Goal: Task Accomplishment & Management: Use online tool/utility

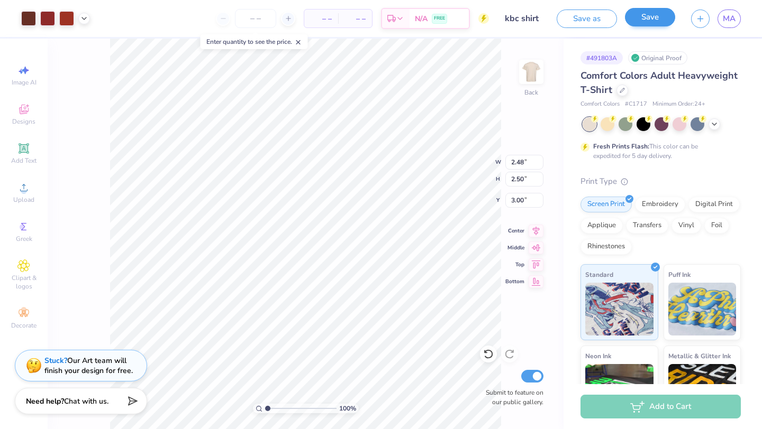
click at [647, 26] on div "Save" at bounding box center [650, 19] width 50 height 19
click at [534, 39] on div "100 % Back W 2.48 2.48 " H 2.50 2.50 " Y 3.00 3.00 " Center Middle Top Bottom S…" at bounding box center [306, 234] width 516 height 391
click at [667, 21] on button "Save" at bounding box center [650, 17] width 50 height 19
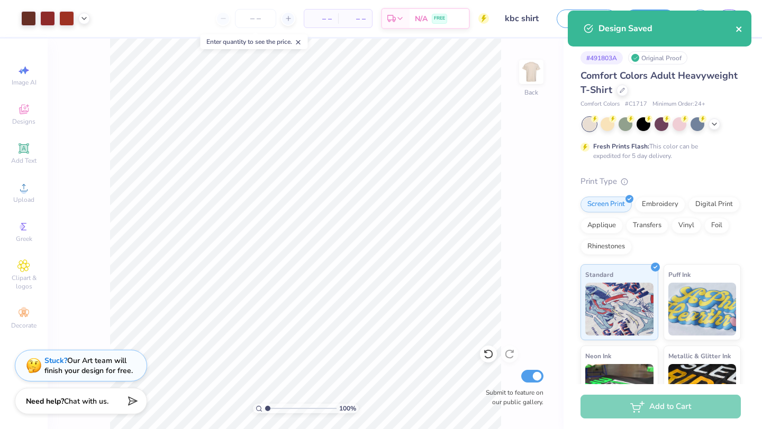
click at [740, 27] on div "Design Saved" at bounding box center [659, 29] width 184 height 36
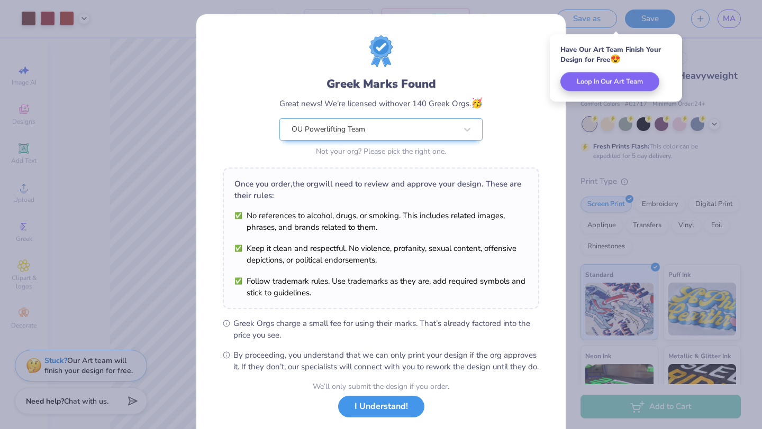
click at [359, 418] on button "I Understand!" at bounding box center [381, 407] width 86 height 22
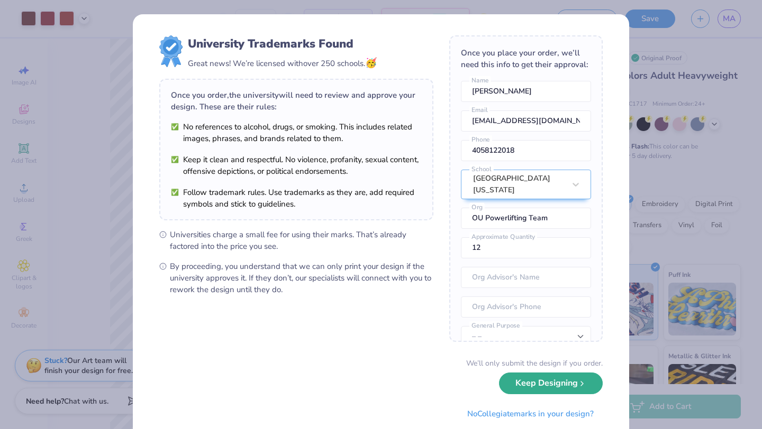
click at [519, 391] on button "Keep Designing" at bounding box center [551, 384] width 104 height 22
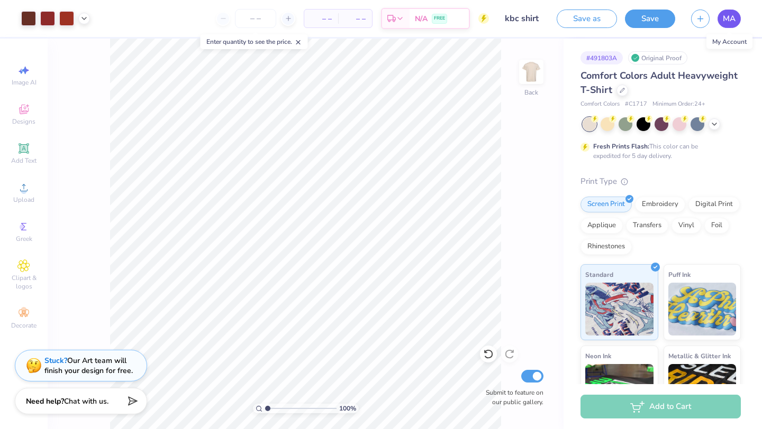
click at [734, 15] on span "MA" at bounding box center [728, 19] width 13 height 12
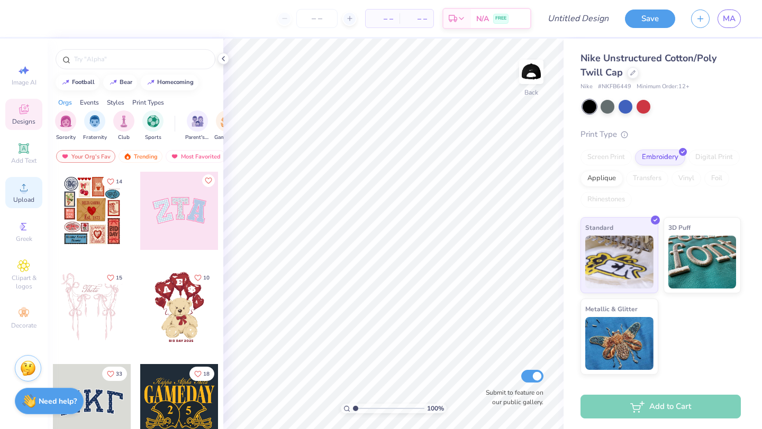
click at [27, 181] on icon at bounding box center [23, 187] width 13 height 13
click at [611, 154] on div "Screen Print" at bounding box center [605, 158] width 51 height 16
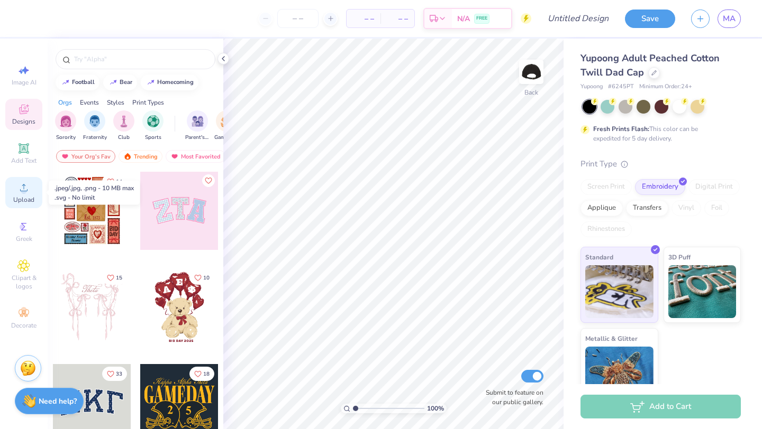
click at [23, 189] on circle at bounding box center [24, 191] width 6 height 6
click at [615, 189] on div "Screen Print" at bounding box center [605, 187] width 51 height 16
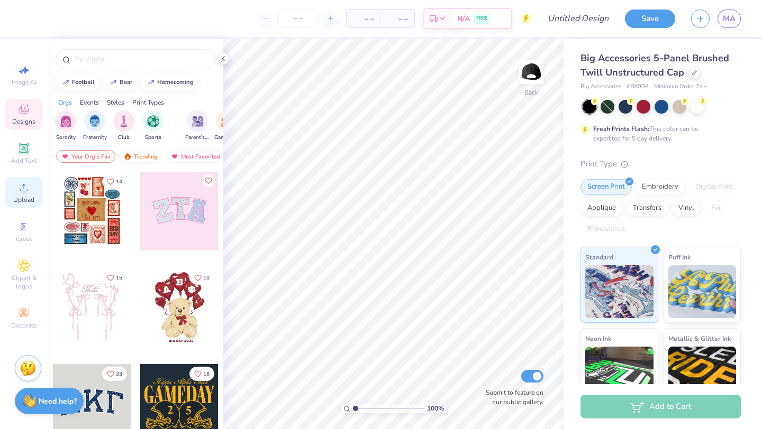
click at [36, 192] on div "Upload" at bounding box center [23, 192] width 37 height 31
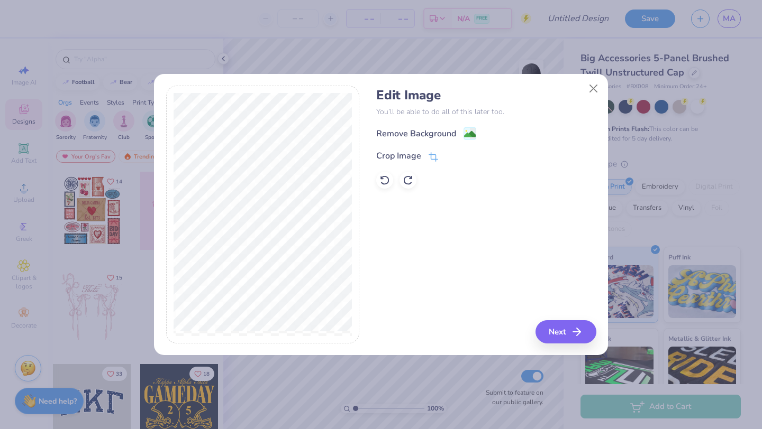
click at [462, 138] on div "Remove Background" at bounding box center [426, 133] width 100 height 13
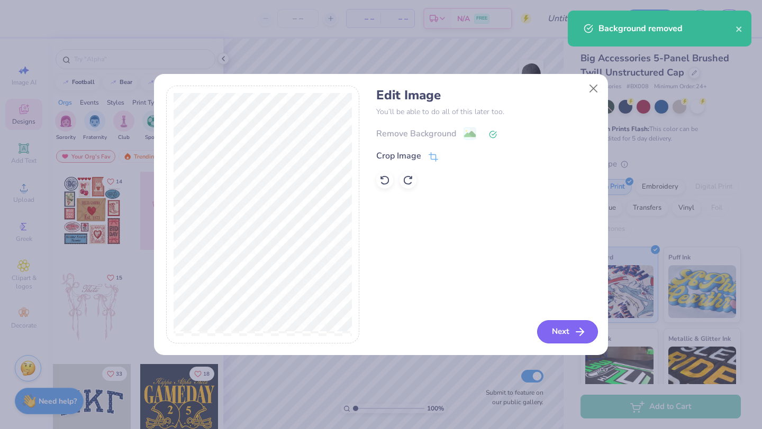
click at [549, 324] on button "Next" at bounding box center [567, 331] width 61 height 23
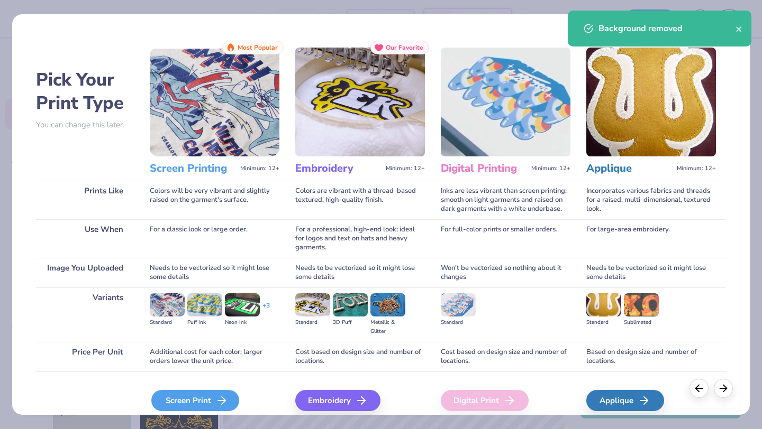
click at [177, 404] on div "Screen Print" at bounding box center [195, 400] width 88 height 21
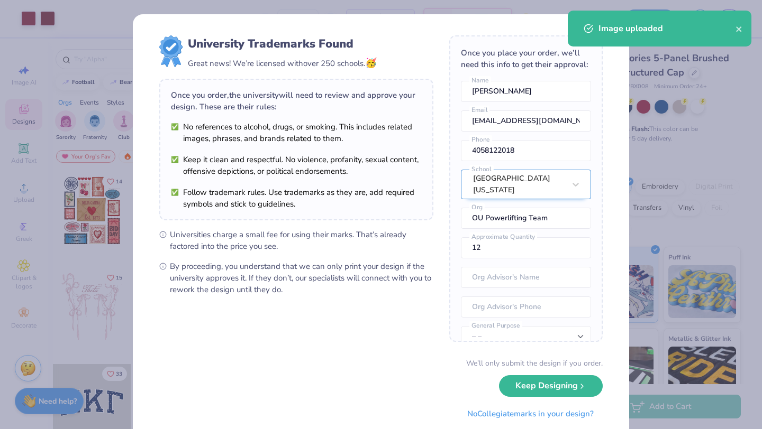
click at [510, 165] on div "Once you place your order, we’ll need this info to get their approval: Meera Ab…" at bounding box center [525, 188] width 153 height 307
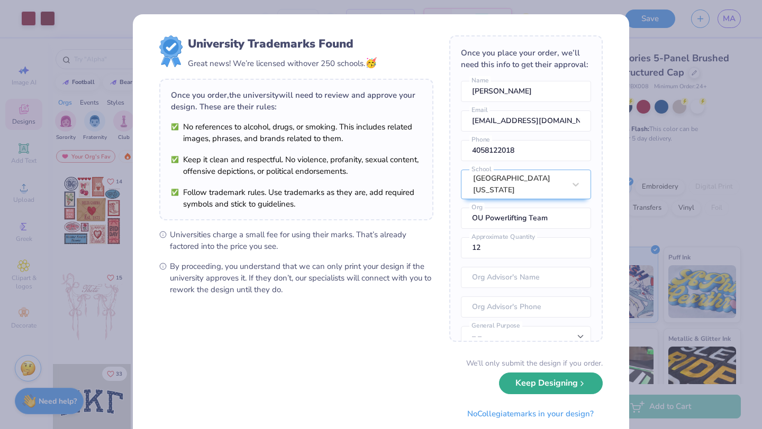
click at [521, 392] on button "Keep Designing" at bounding box center [551, 384] width 104 height 22
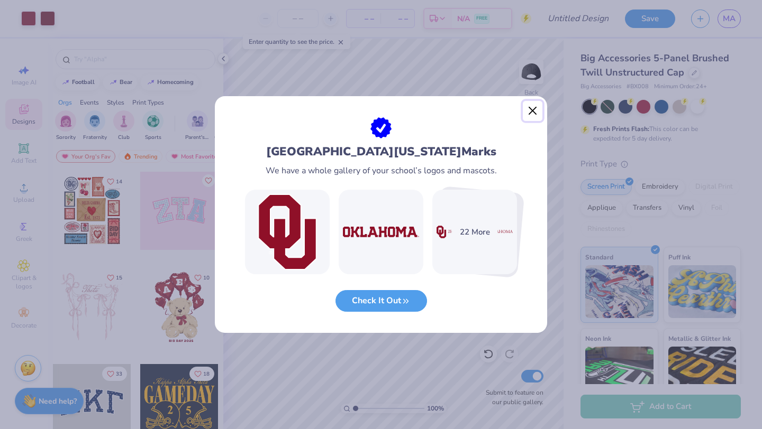
click at [529, 105] on button "Close" at bounding box center [533, 111] width 20 height 20
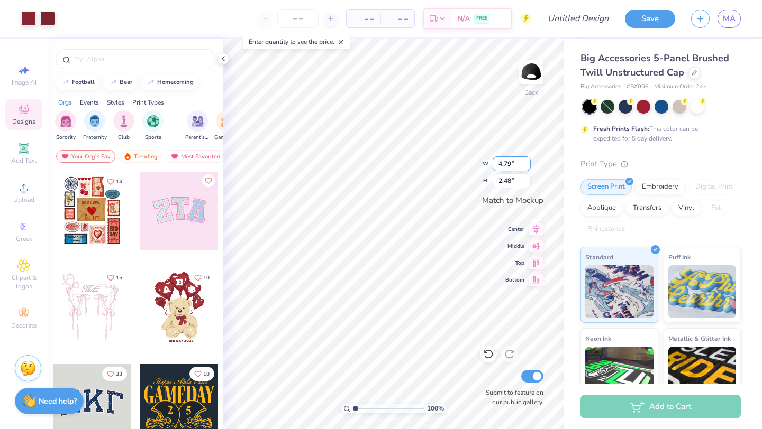
click at [508, 159] on input "4.79" at bounding box center [511, 164] width 38 height 15
type input "4"
click at [47, 18] on div at bounding box center [47, 17] width 15 height 15
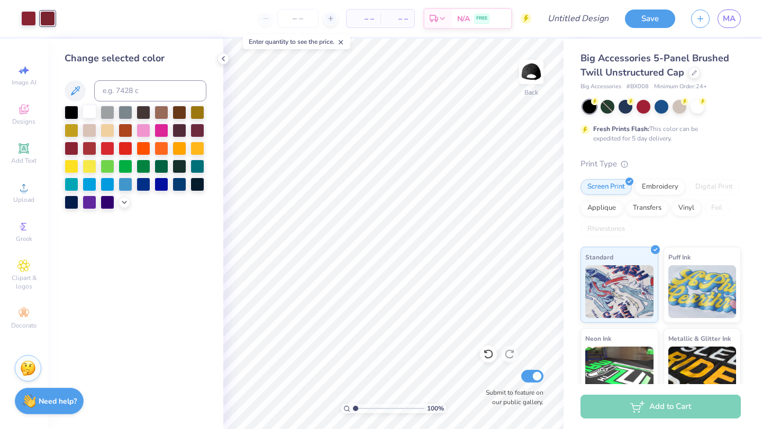
click at [86, 107] on div at bounding box center [90, 112] width 14 height 14
click at [28, 13] on div at bounding box center [28, 17] width 15 height 15
click at [89, 107] on div at bounding box center [90, 112] width 14 height 14
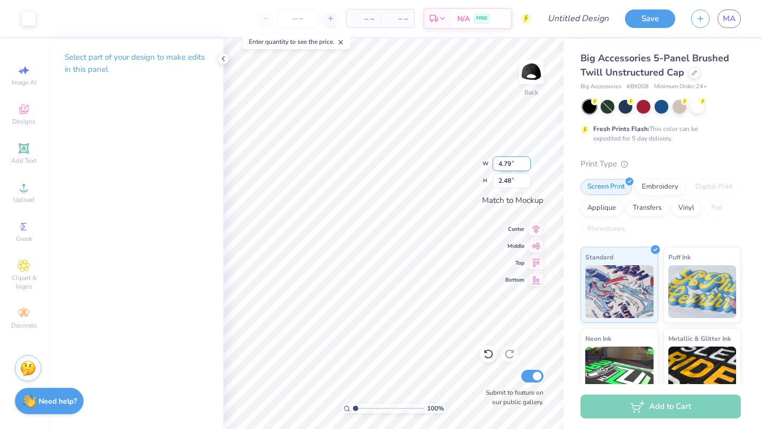
click at [505, 168] on input "4.79" at bounding box center [511, 164] width 38 height 15
type input "4"
click at [527, 168] on input "4.78" at bounding box center [511, 164] width 38 height 15
click at [527, 168] on input "4.77" at bounding box center [511, 164] width 38 height 15
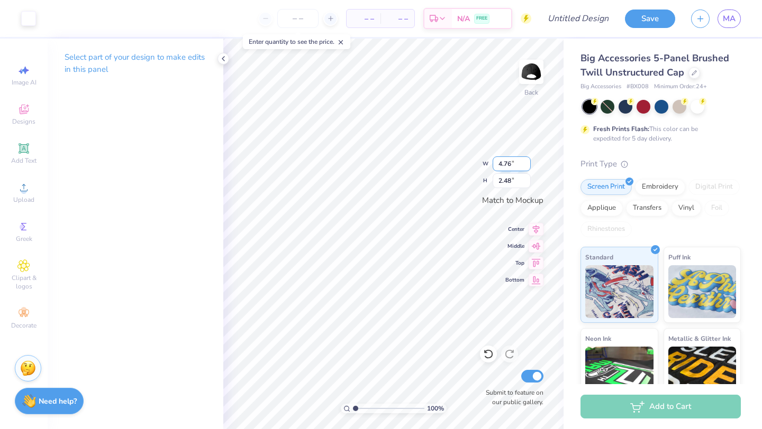
click at [527, 168] on input "4.76" at bounding box center [511, 164] width 38 height 15
click at [527, 168] on input "4.75" at bounding box center [511, 164] width 38 height 15
click at [527, 168] on input "4.74" at bounding box center [511, 164] width 38 height 15
click at [527, 168] on input "4.73" at bounding box center [511, 164] width 38 height 15
click at [527, 168] on input "4.72" at bounding box center [511, 164] width 38 height 15
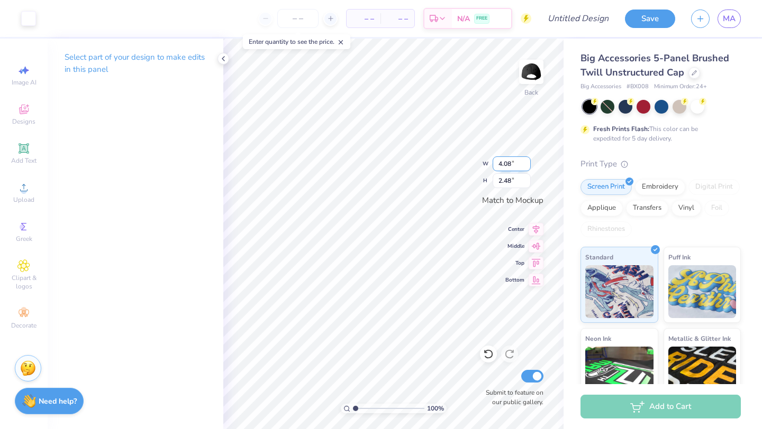
click at [527, 168] on input "4.08" at bounding box center [511, 164] width 38 height 15
click at [527, 169] on input "4.08" at bounding box center [511, 164] width 38 height 15
click at [527, 167] on input "4.07" at bounding box center [511, 164] width 38 height 15
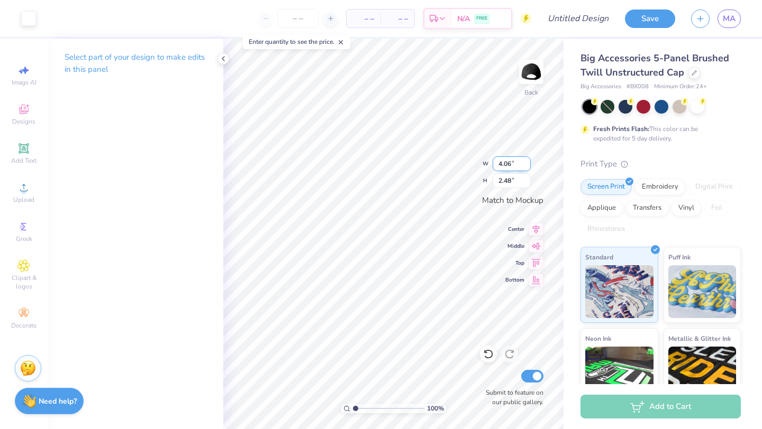
click at [527, 167] on input "4.06" at bounding box center [511, 164] width 38 height 15
click at [527, 167] on input "4.05" at bounding box center [511, 164] width 38 height 15
click at [527, 167] on input "4.04" at bounding box center [511, 164] width 38 height 15
click at [527, 167] on input "4.03" at bounding box center [511, 164] width 38 height 15
click at [527, 167] on input "4.02" at bounding box center [511, 164] width 38 height 15
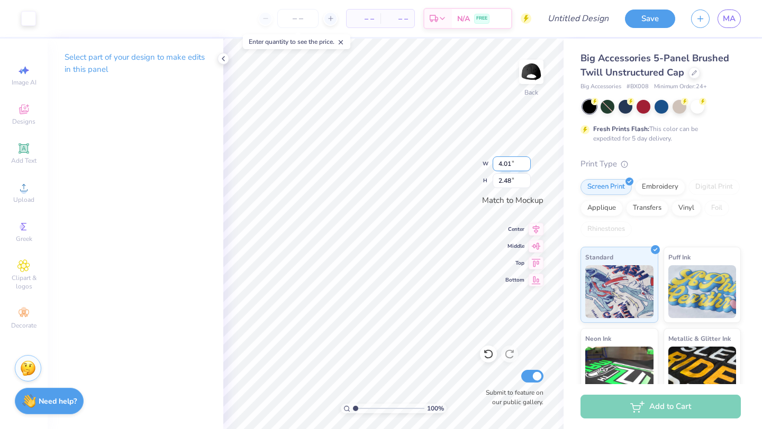
click at [527, 167] on input "4.01" at bounding box center [511, 164] width 38 height 15
type input "4"
click at [527, 167] on input "4" at bounding box center [511, 164] width 38 height 15
type input "4.35"
type input "2.26"
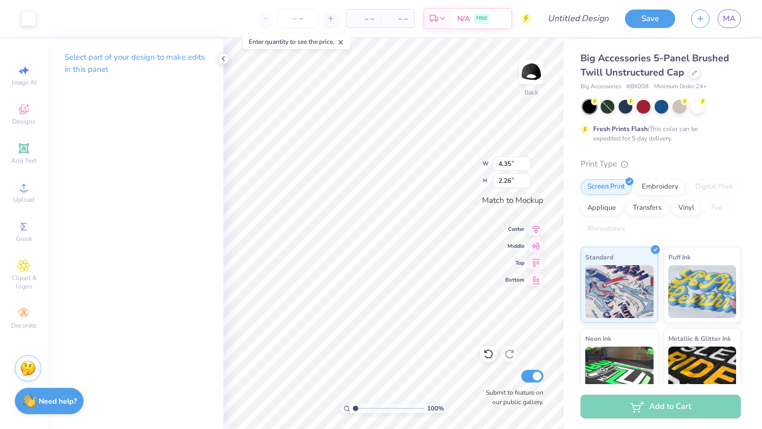
type input "4.21"
type input "2.18"
type input "4.07"
type input "2.11"
type input "4.01"
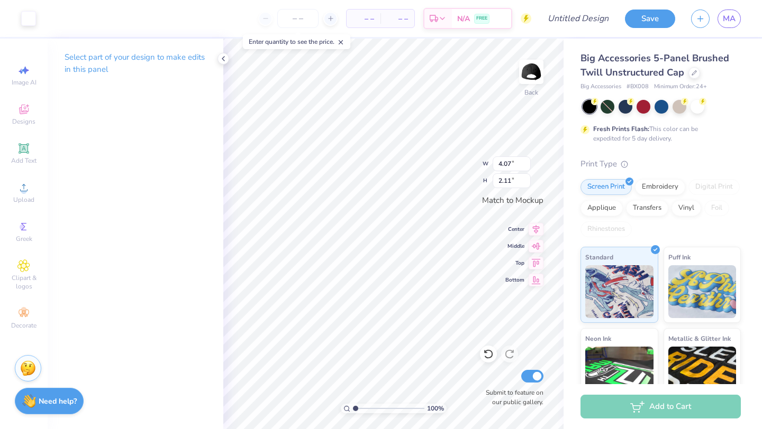
type input "2.08"
type input "3.95"
type input "2.05"
click at [507, 159] on input "3.95" at bounding box center [511, 164] width 38 height 15
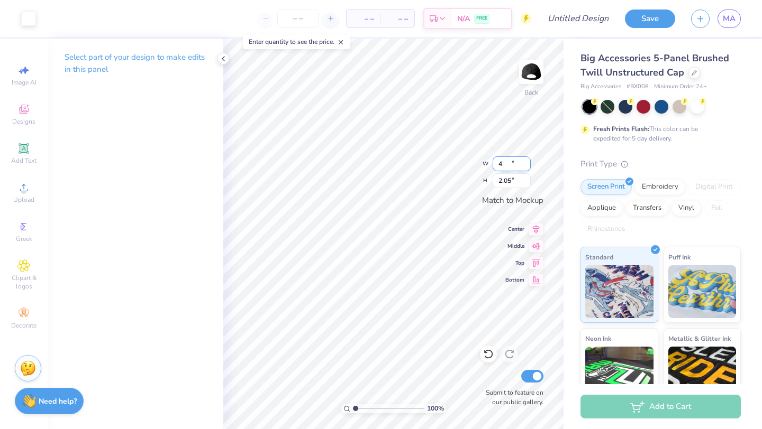
type input "4.00"
type input "2.07"
click at [646, 17] on button "Save" at bounding box center [650, 17] width 50 height 19
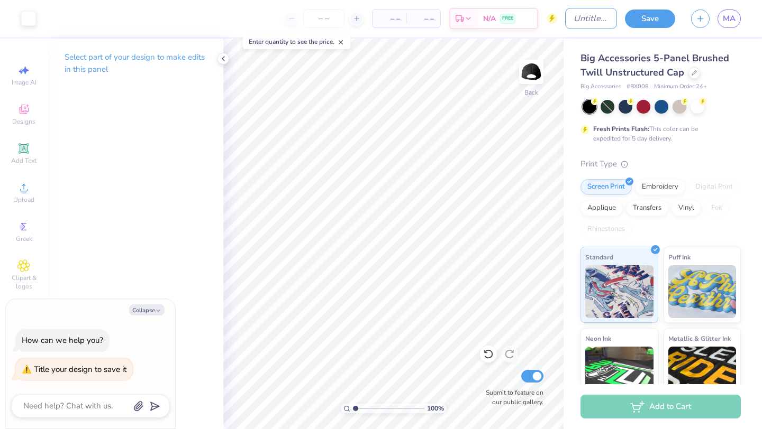
type textarea "x"
click at [552, 20] on div "Art colors – – Per Item – – Total Est. Delivery N/A FREE Design Title Save MA" at bounding box center [381, 18] width 762 height 37
type input "n"
type textarea "x"
type input "ne"
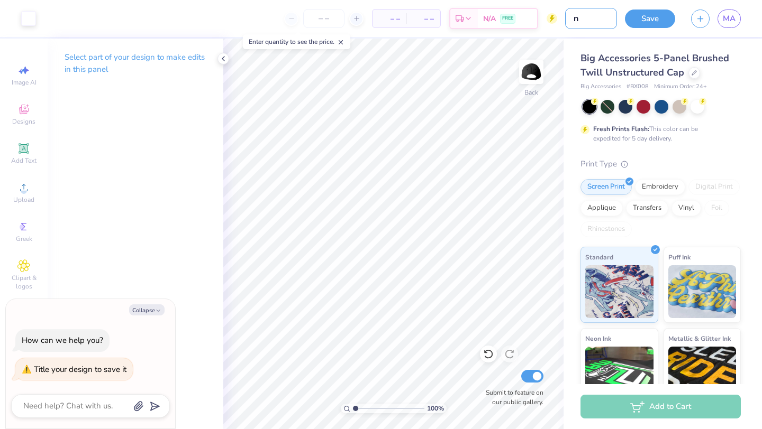
type textarea "x"
type input "new"
type textarea "x"
type input "new"
type textarea "x"
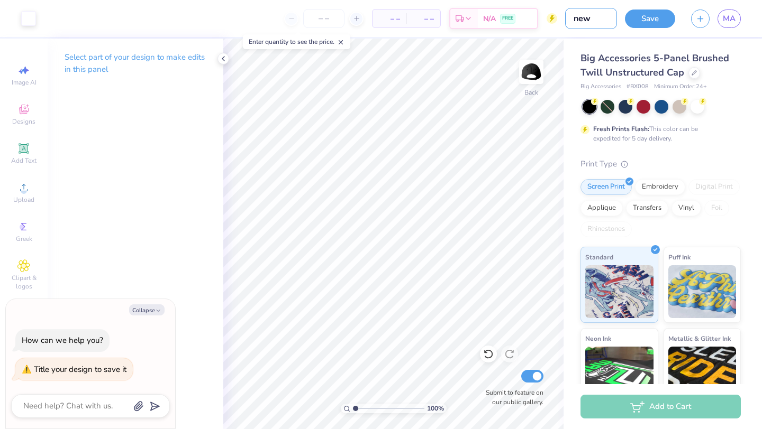
type input "new h"
type textarea "x"
type input "new ha"
type textarea "x"
type input "new hat"
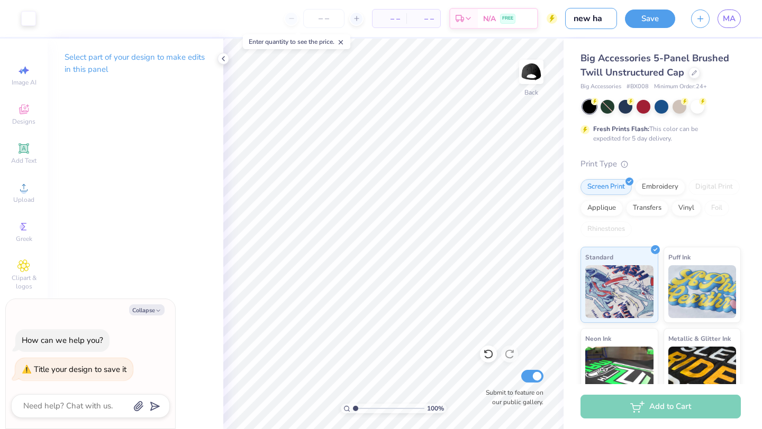
type textarea "x"
type input "new hat"
click at [637, 25] on button "Save" at bounding box center [650, 17] width 50 height 19
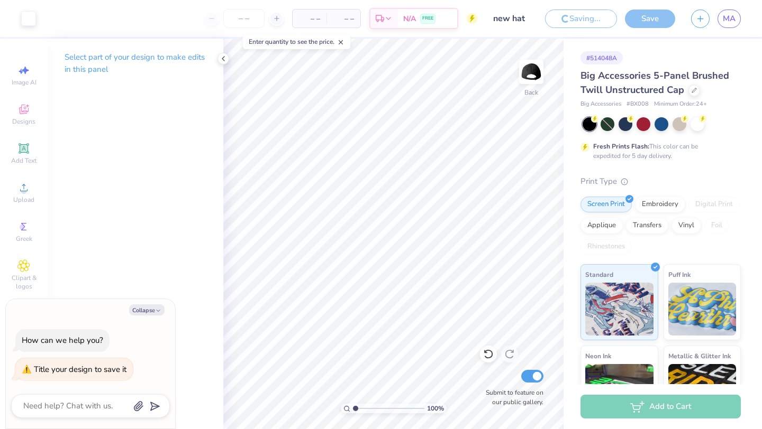
type textarea "x"
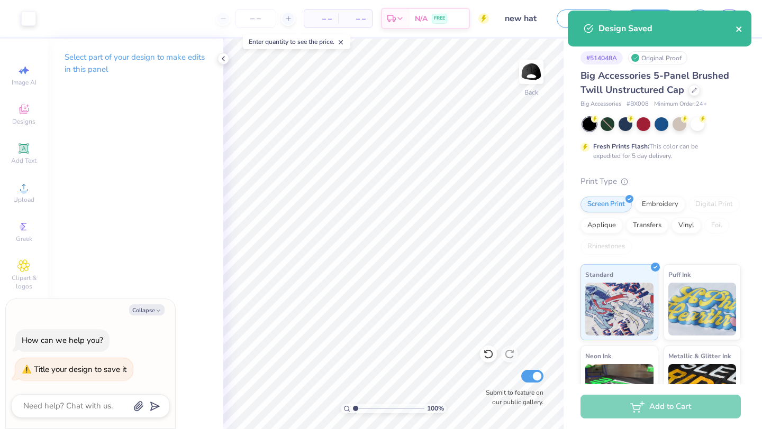
click at [739, 28] on icon "close" at bounding box center [738, 28] width 5 height 5
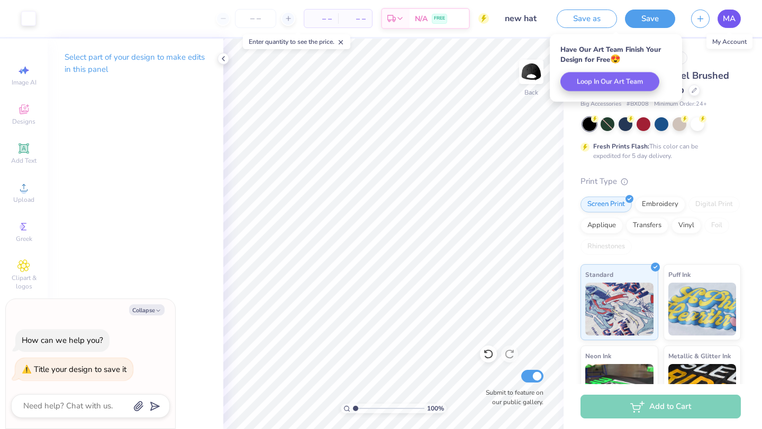
click at [727, 21] on span "MA" at bounding box center [728, 19] width 13 height 12
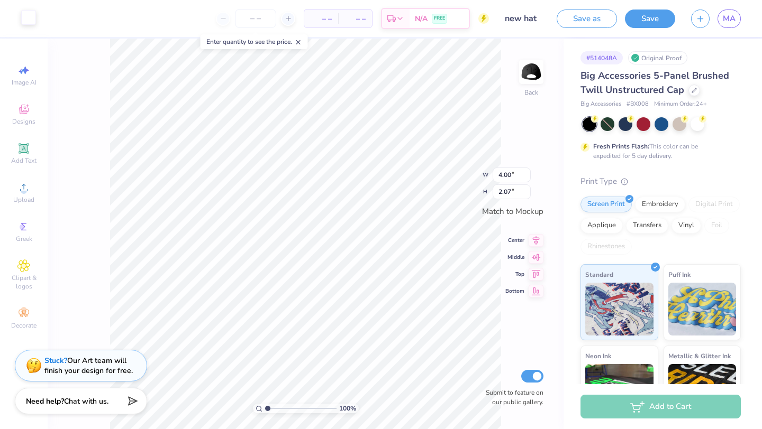
click at [32, 21] on div at bounding box center [28, 17] width 15 height 15
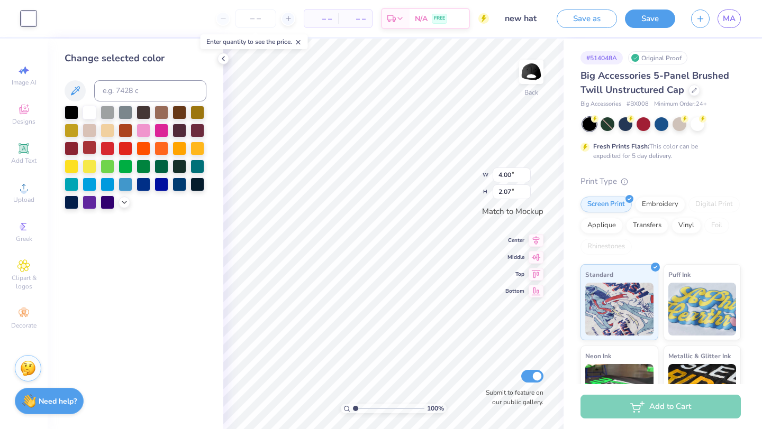
click at [89, 146] on div at bounding box center [90, 148] width 14 height 14
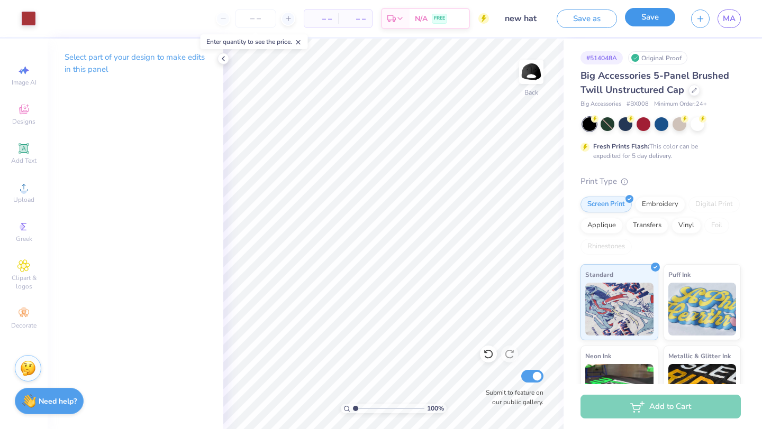
click at [656, 21] on button "Save" at bounding box center [650, 17] width 50 height 19
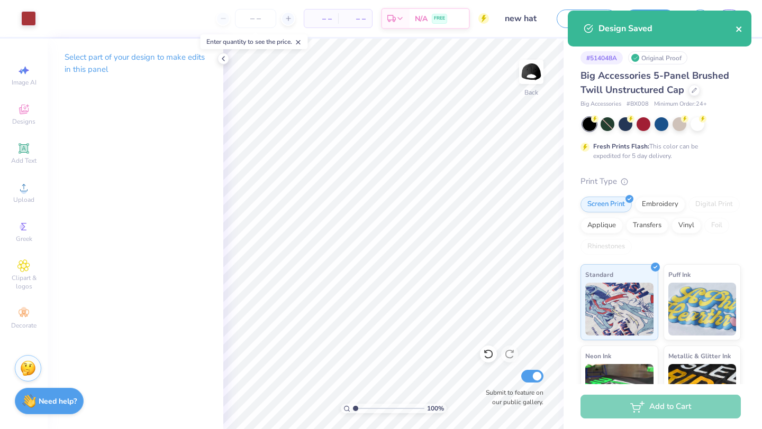
click at [738, 28] on icon "close" at bounding box center [738, 29] width 7 height 8
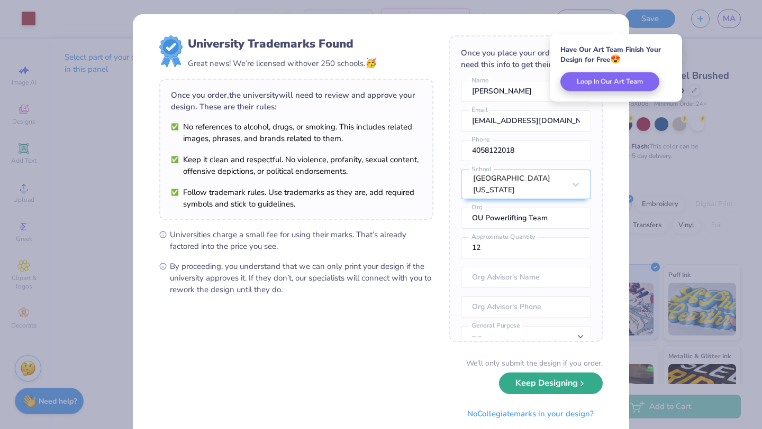
click at [535, 378] on button "Keep Designing" at bounding box center [551, 384] width 104 height 22
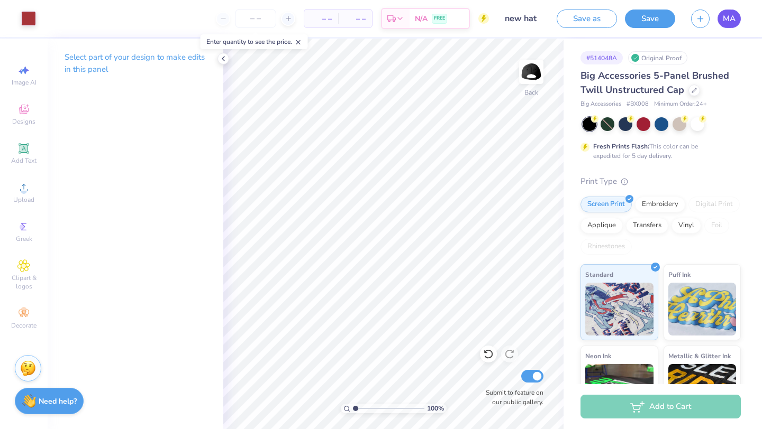
click at [727, 22] on span "MA" at bounding box center [728, 19] width 13 height 12
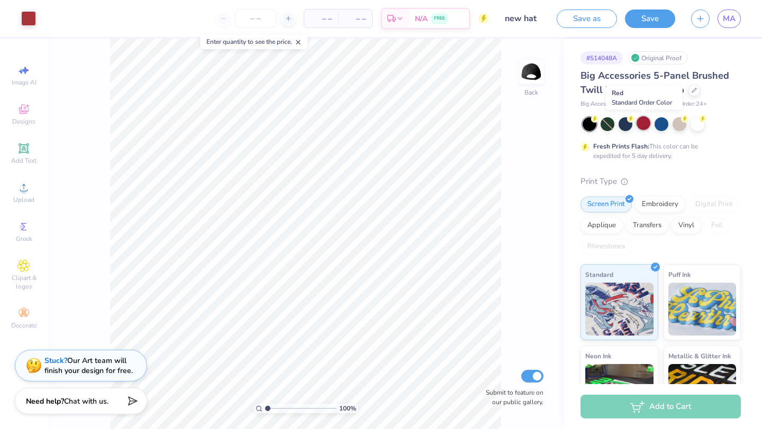
click at [644, 127] on div at bounding box center [643, 123] width 14 height 14
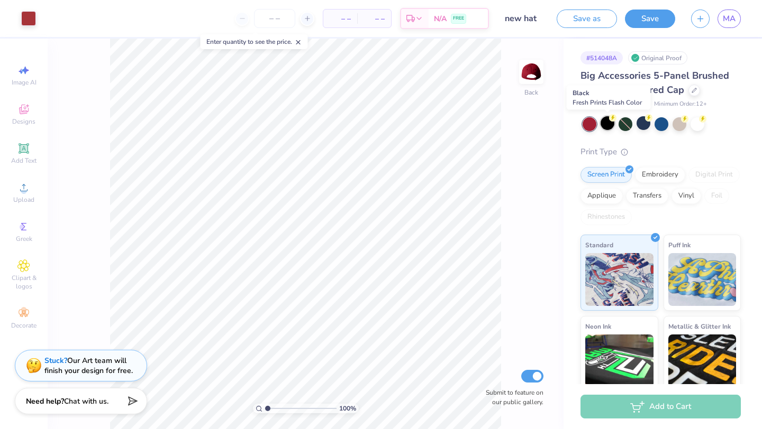
click at [604, 122] on div at bounding box center [607, 123] width 14 height 14
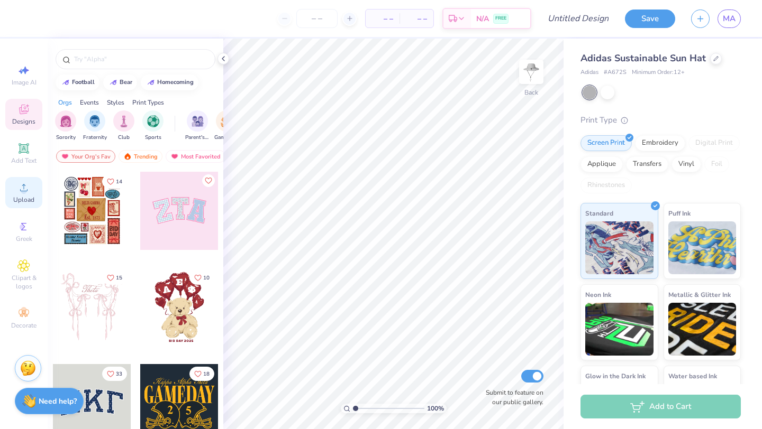
click at [20, 186] on icon at bounding box center [23, 187] width 13 height 13
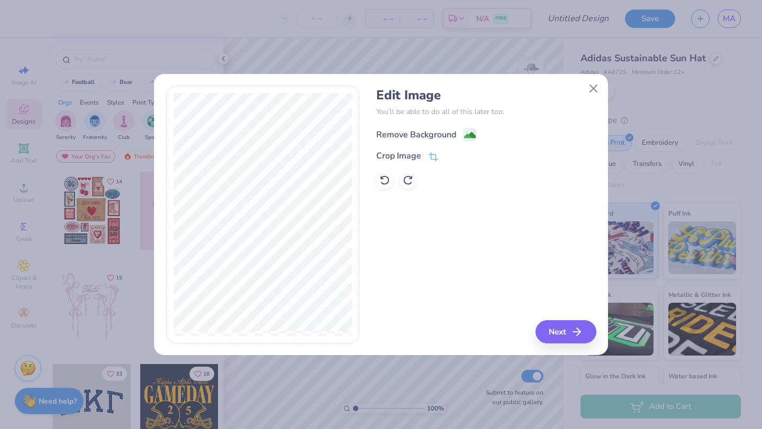
click at [472, 130] on image at bounding box center [470, 136] width 12 height 12
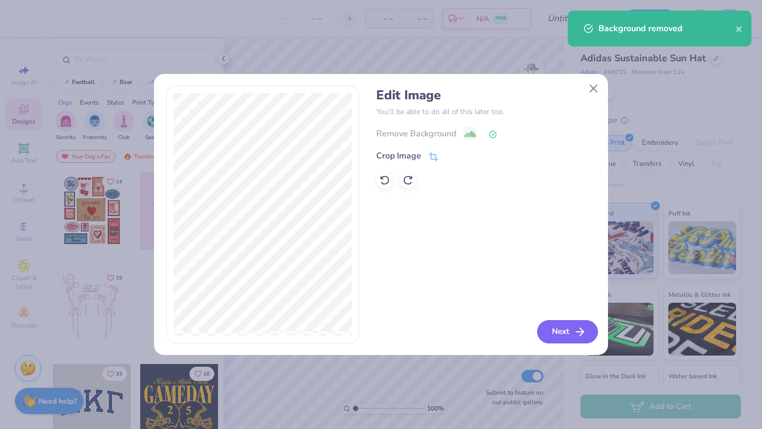
click at [552, 325] on button "Next" at bounding box center [567, 331] width 61 height 23
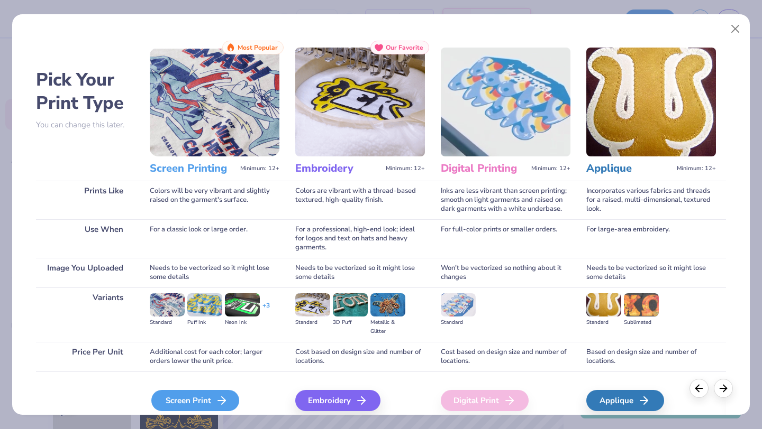
click at [208, 398] on div "Screen Print" at bounding box center [195, 400] width 88 height 21
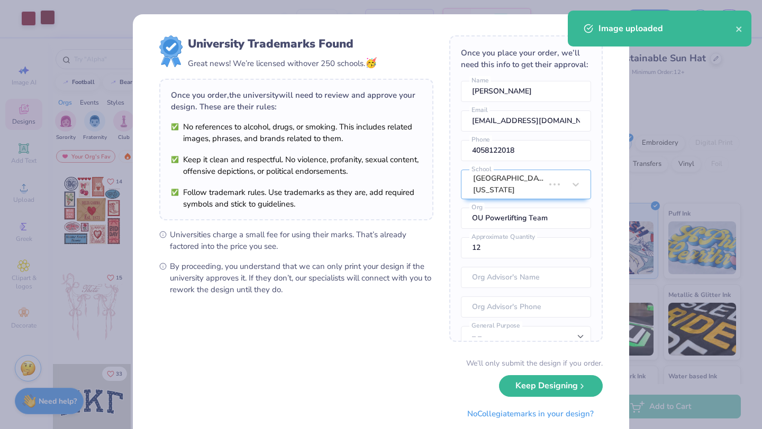
click at [52, 16] on div "University Trademarks Found Great news! We’re licensed with over 250 schools. 🥳…" at bounding box center [381, 214] width 762 height 429
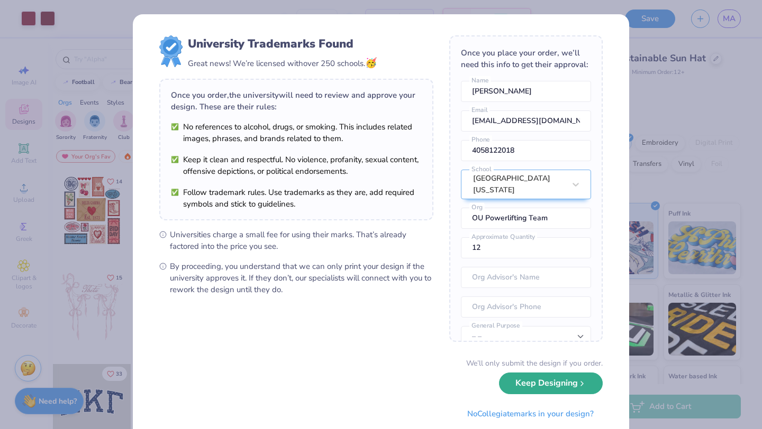
click at [550, 379] on button "Keep Designing" at bounding box center [551, 384] width 104 height 22
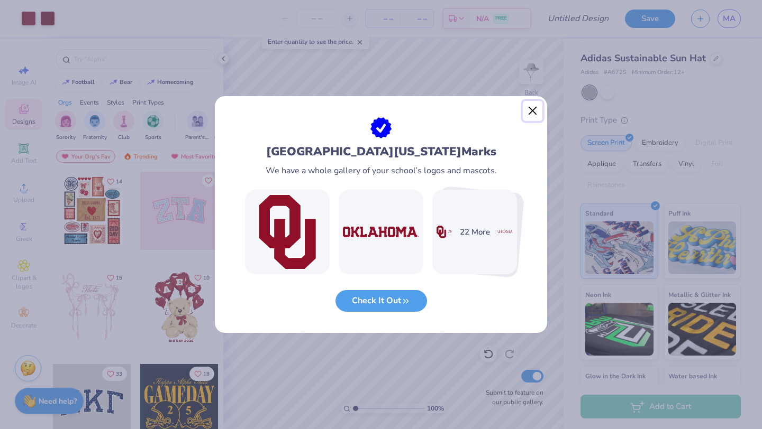
click at [531, 109] on button "Close" at bounding box center [533, 111] width 20 height 20
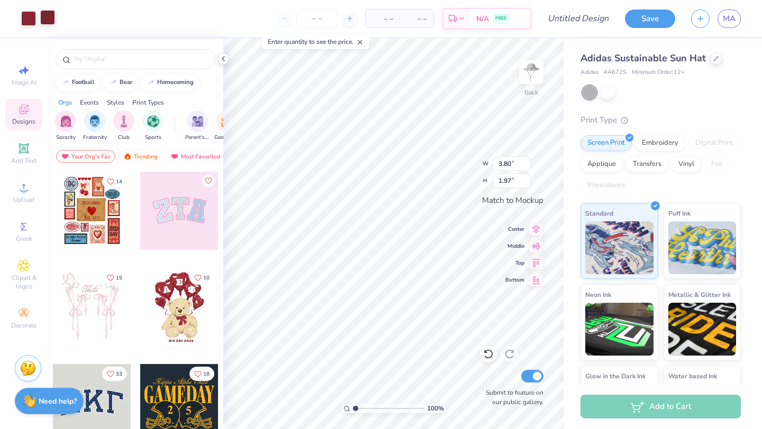
click at [50, 15] on div at bounding box center [47, 17] width 15 height 15
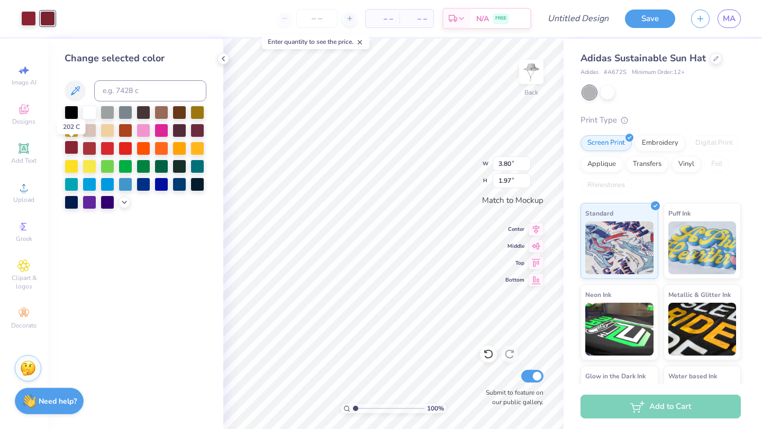
click at [73, 146] on div at bounding box center [72, 148] width 14 height 14
click at [31, 19] on div at bounding box center [28, 18] width 15 height 15
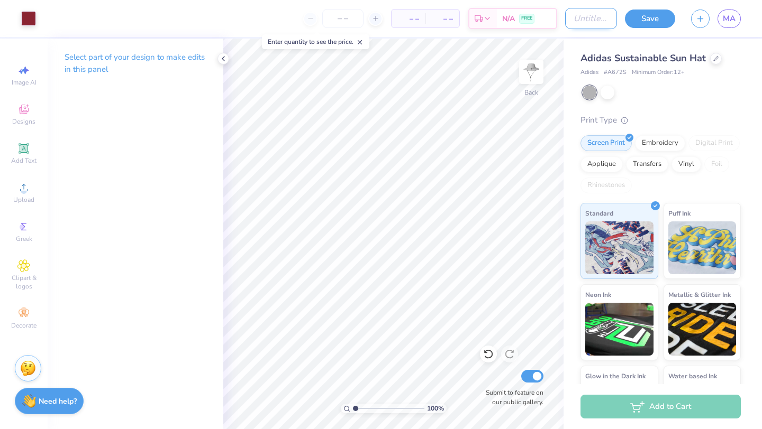
click at [597, 28] on input "Design Title" at bounding box center [591, 18] width 52 height 21
click at [597, 27] on input "Design Title" at bounding box center [591, 18] width 52 height 21
type input "new bucket hat"
click at [659, 11] on button "Save" at bounding box center [650, 17] width 50 height 19
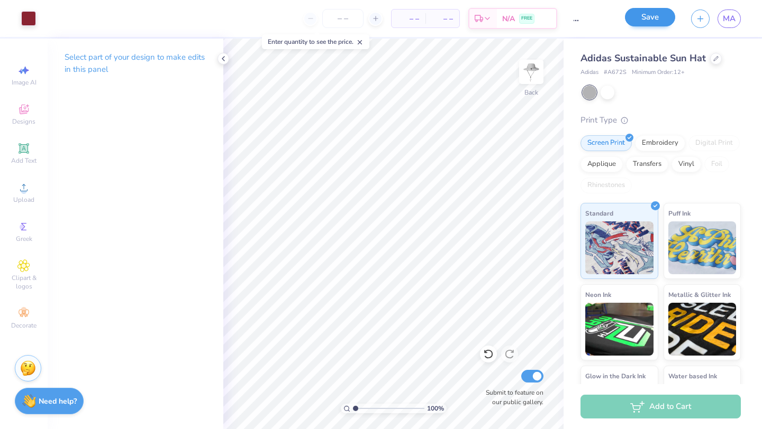
scroll to position [0, 0]
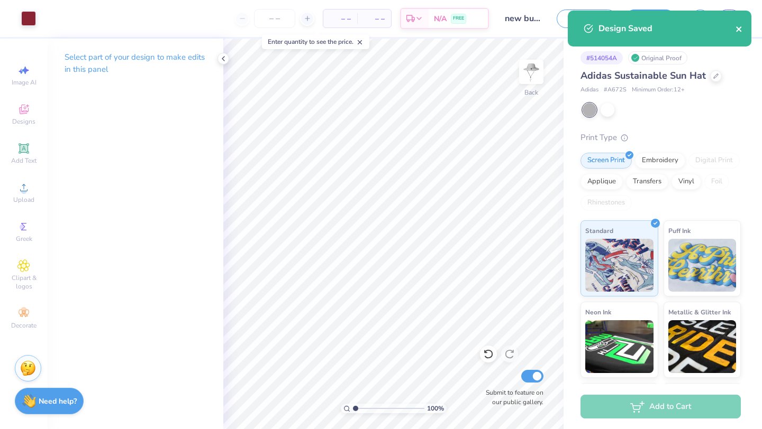
click at [740, 31] on icon "close" at bounding box center [738, 28] width 5 height 5
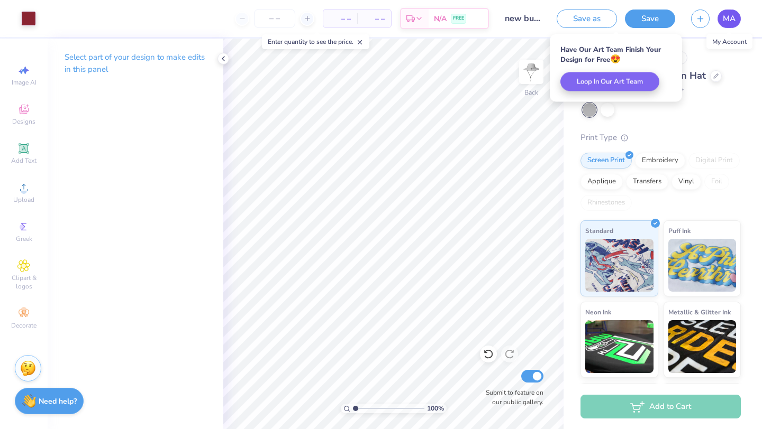
click at [729, 20] on span "MA" at bounding box center [728, 19] width 13 height 12
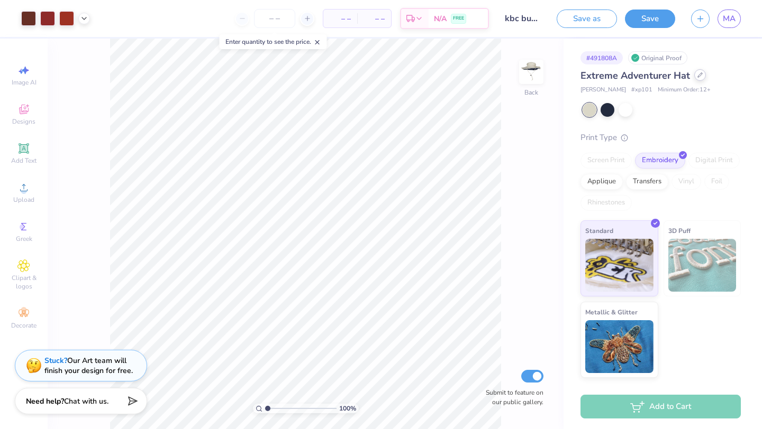
click at [700, 74] on icon at bounding box center [699, 74] width 5 height 5
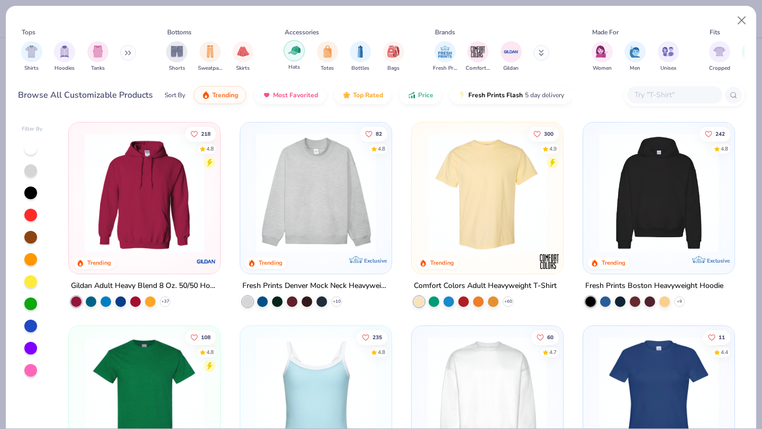
click at [303, 51] on div "filter for Hats" at bounding box center [293, 50] width 21 height 21
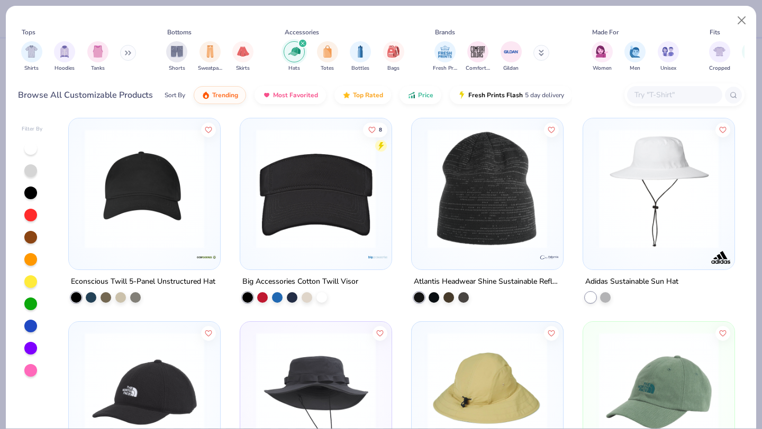
scroll to position [1426, 0]
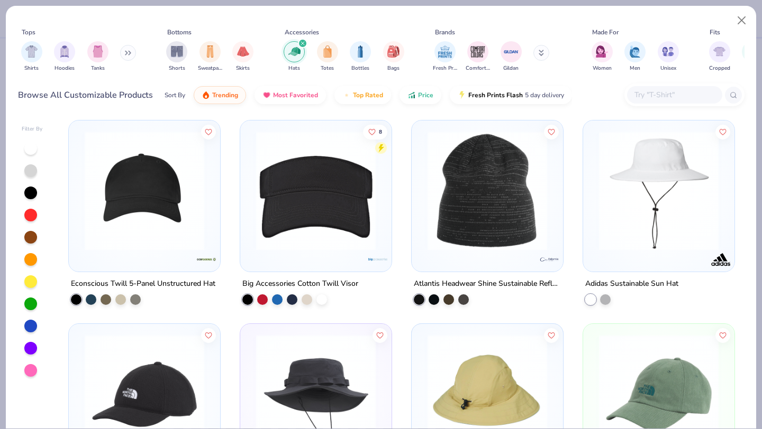
click at [679, 198] on img at bounding box center [658, 191] width 130 height 120
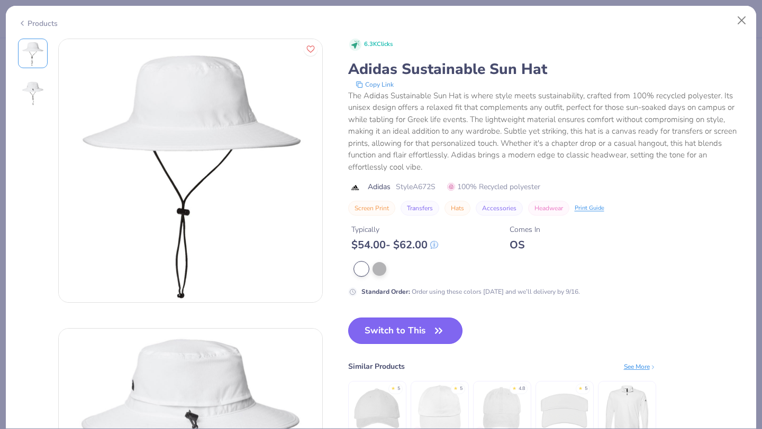
click at [377, 328] on button "Switch to This" at bounding box center [405, 331] width 115 height 26
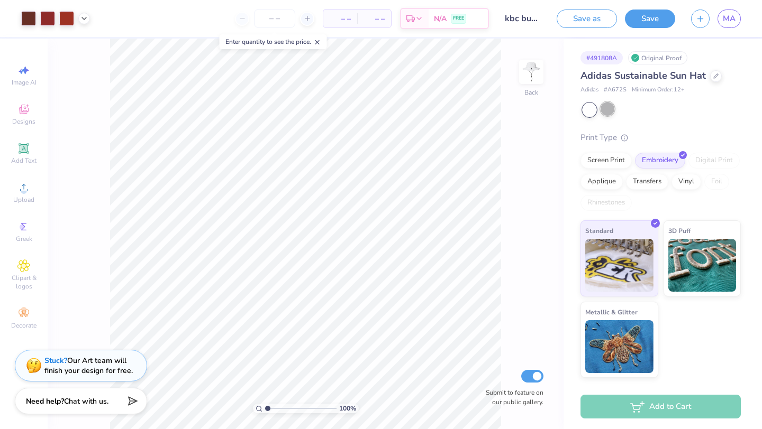
click at [610, 107] on div at bounding box center [607, 109] width 14 height 14
click at [504, 163] on input "2.04" at bounding box center [511, 164] width 38 height 15
type input "2.48"
type input "2.50"
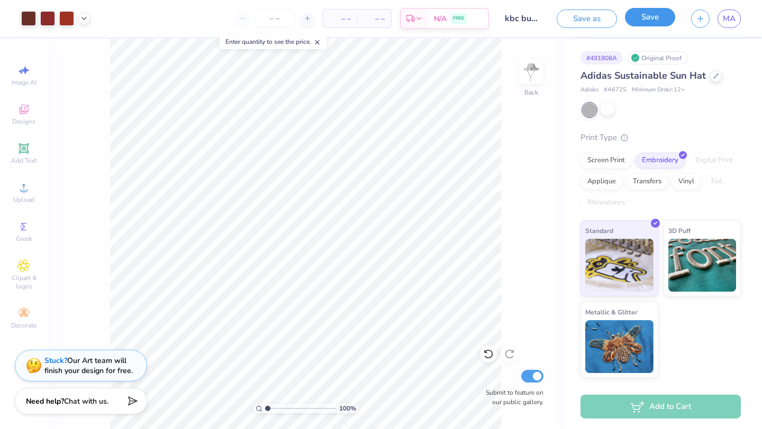
click at [639, 23] on button "Save" at bounding box center [650, 17] width 50 height 19
click at [62, 17] on div at bounding box center [66, 17] width 15 height 15
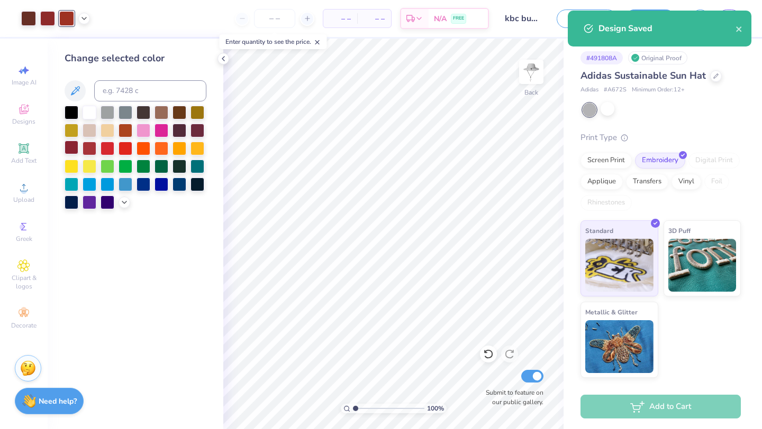
click at [74, 148] on div at bounding box center [72, 148] width 14 height 14
click at [51, 17] on div at bounding box center [47, 17] width 15 height 15
click at [75, 148] on div at bounding box center [72, 148] width 14 height 14
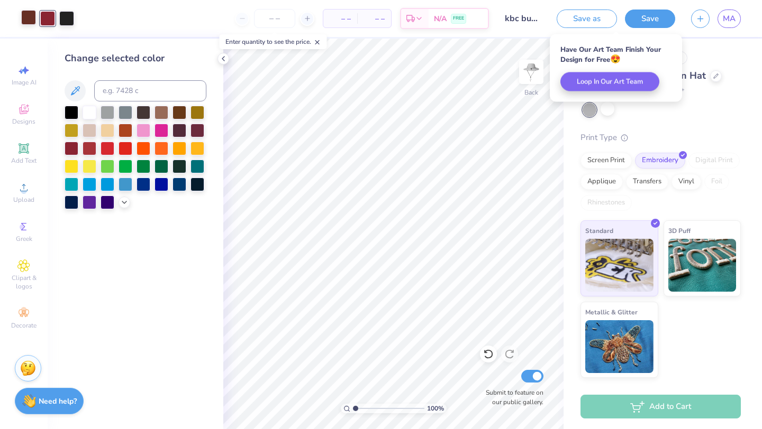
click at [33, 16] on div at bounding box center [28, 17] width 15 height 15
drag, startPoint x: 71, startPoint y: 145, endPoint x: 71, endPoint y: 136, distance: 8.5
click at [71, 145] on div at bounding box center [72, 149] width 14 height 14
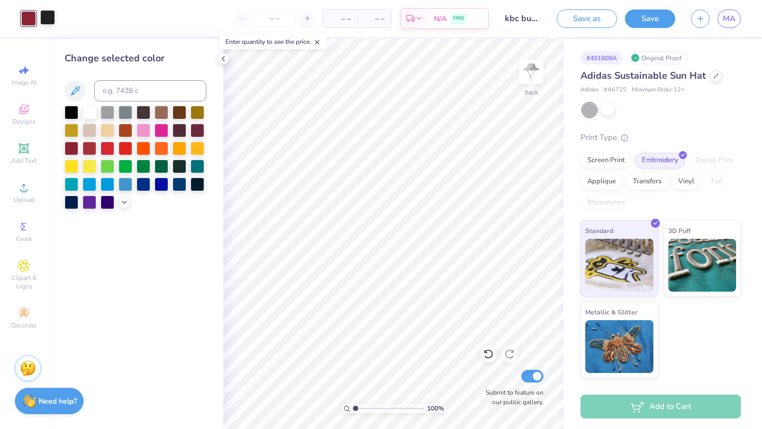
click at [51, 21] on div at bounding box center [47, 17] width 15 height 15
click at [76, 144] on div at bounding box center [72, 148] width 14 height 14
click at [93, 147] on div at bounding box center [90, 148] width 14 height 14
click at [638, 26] on div "Save" at bounding box center [650, 19] width 50 height 19
click at [603, 159] on div "Screen Print" at bounding box center [605, 159] width 51 height 16
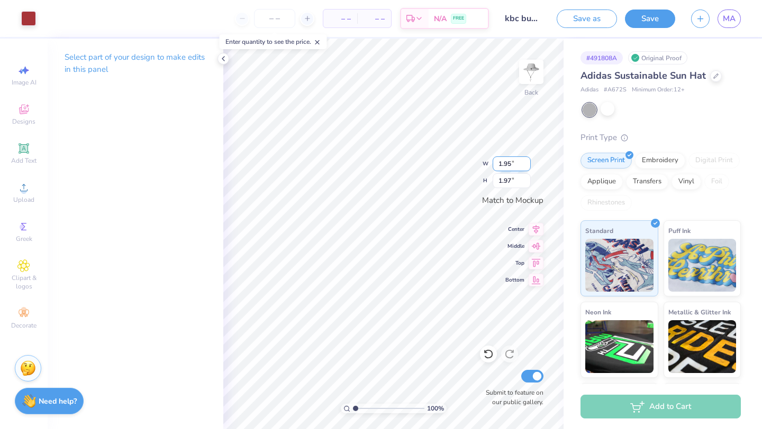
click at [507, 163] on input "1.95" at bounding box center [511, 164] width 38 height 15
type input "1.99"
type input "2.00"
click at [501, 160] on input "1.99" at bounding box center [511, 164] width 38 height 15
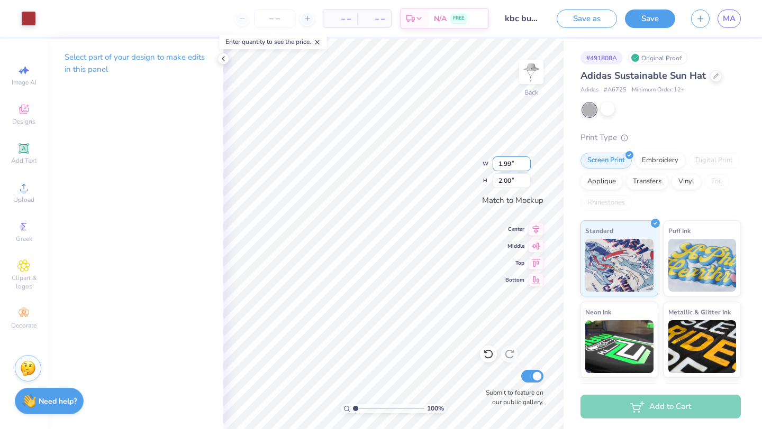
click at [501, 160] on input "1.99" at bounding box center [511, 164] width 38 height 15
click at [528, 158] on input "1.99" at bounding box center [511, 164] width 38 height 15
click at [527, 166] on input "1.98" at bounding box center [511, 164] width 38 height 15
click at [527, 165] on input "1.97" at bounding box center [511, 164] width 38 height 15
click at [527, 159] on input "1.98" at bounding box center [511, 164] width 38 height 15
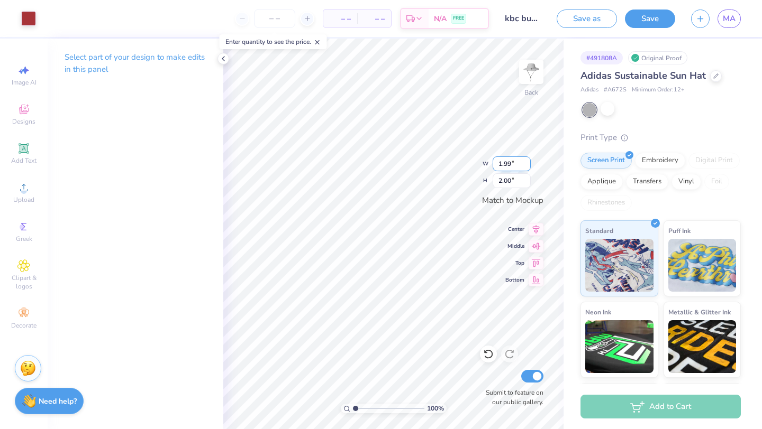
type input "1.99"
click at [527, 159] on input "1.99" at bounding box center [511, 164] width 38 height 15
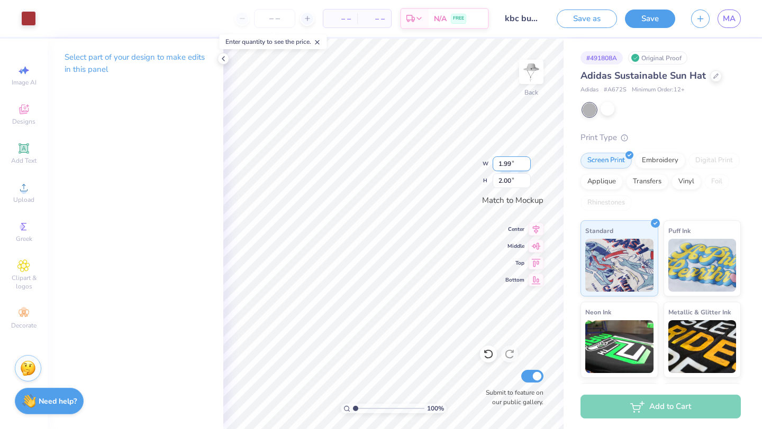
click at [527, 159] on input "1.99" at bounding box center [511, 164] width 38 height 15
click at [671, 18] on button "Save" at bounding box center [650, 17] width 50 height 19
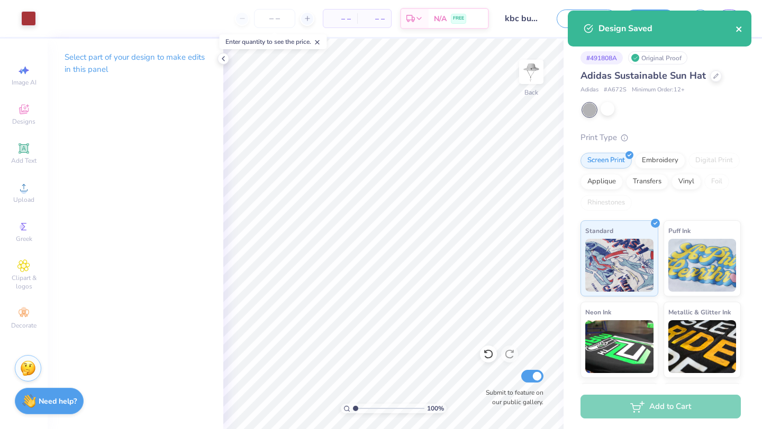
click at [739, 30] on icon "close" at bounding box center [738, 28] width 5 height 5
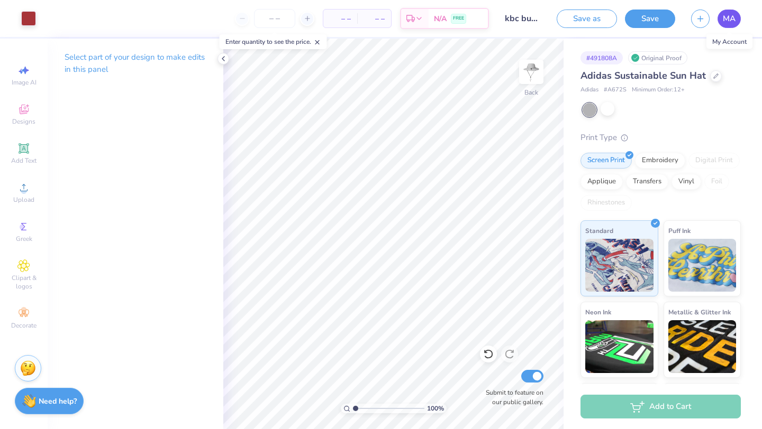
click at [732, 13] on span "MA" at bounding box center [728, 19] width 13 height 12
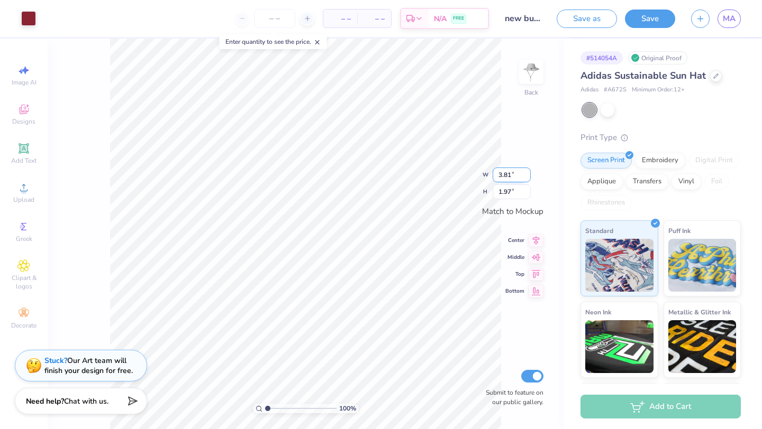
click at [525, 171] on input "3.81" at bounding box center [511, 175] width 38 height 15
click at [525, 171] on input "3.82" at bounding box center [511, 175] width 38 height 15
click at [508, 171] on input "3.82" at bounding box center [511, 175] width 38 height 15
type input "3.86"
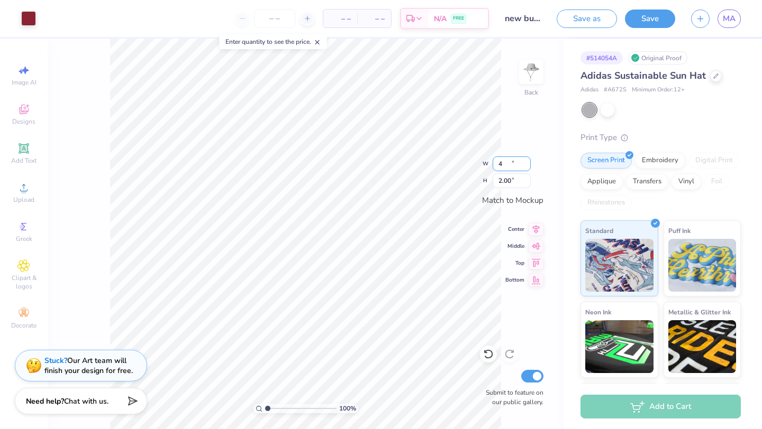
type input "2.00"
click at [499, 162] on input "3.86" at bounding box center [511, 164] width 38 height 15
click at [714, 72] on icon at bounding box center [715, 74] width 5 height 5
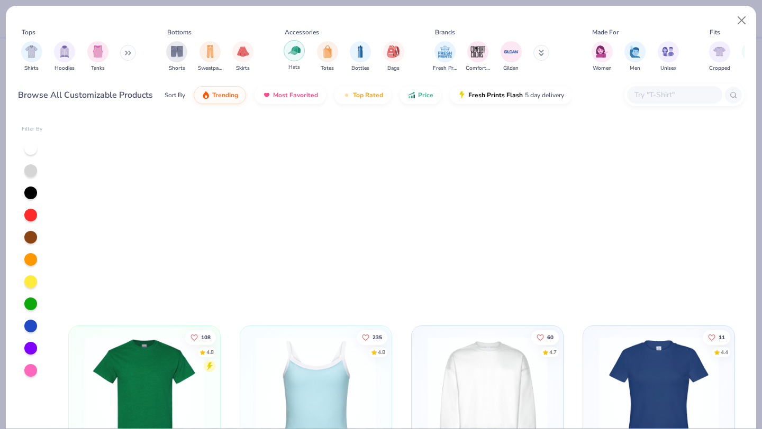
scroll to position [441, 0]
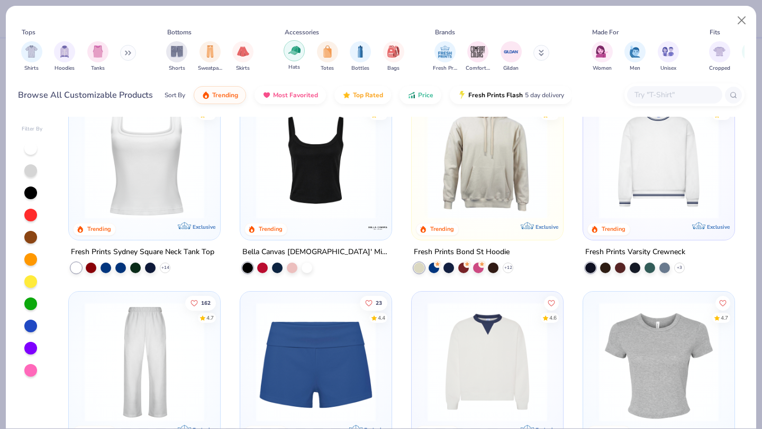
click at [296, 57] on img "filter for Hats" at bounding box center [294, 50] width 12 height 12
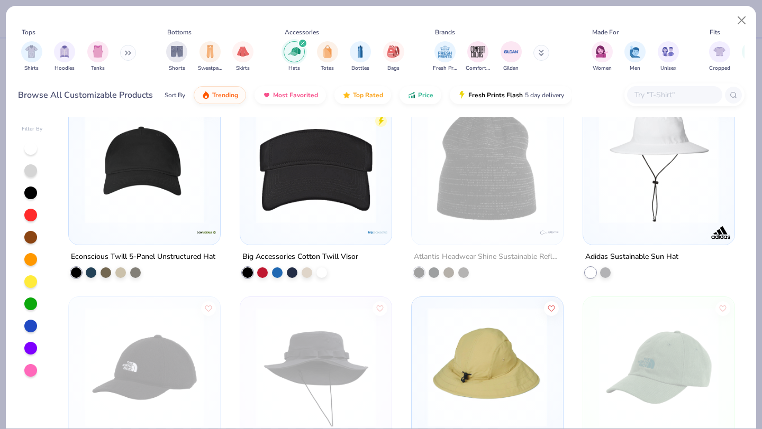
scroll to position [1551, 0]
